Goal: Task Accomplishment & Management: Manage account settings

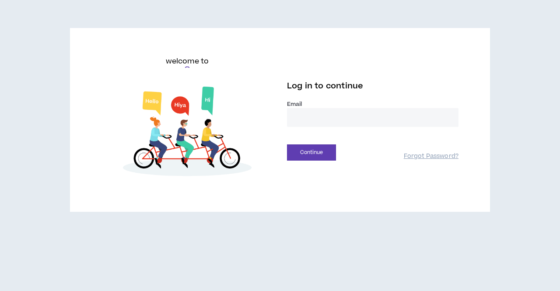
type input "**********"
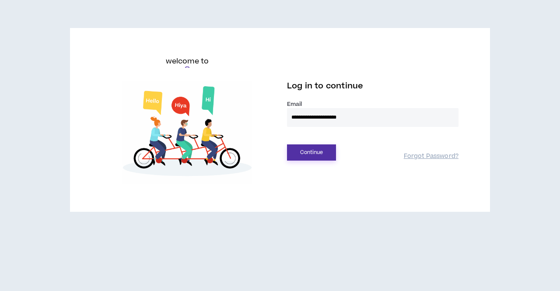
click at [304, 157] on button "Continue" at bounding box center [311, 152] width 49 height 16
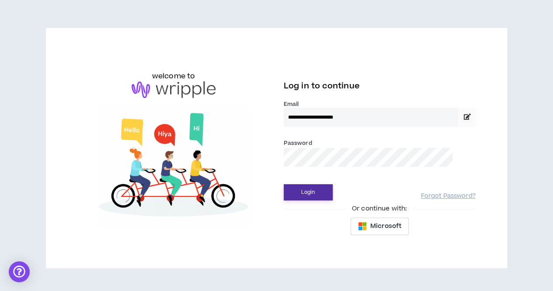
click at [304, 188] on button "Login" at bounding box center [308, 192] width 49 height 16
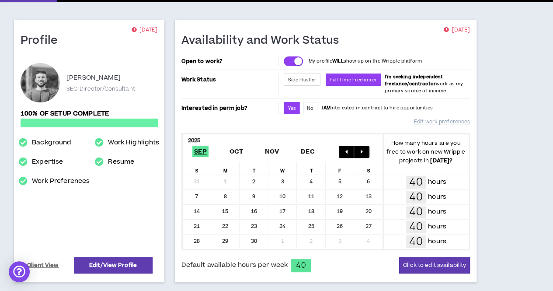
scroll to position [44, 0]
